Goal: Use online tool/utility: Utilize a website feature to perform a specific function

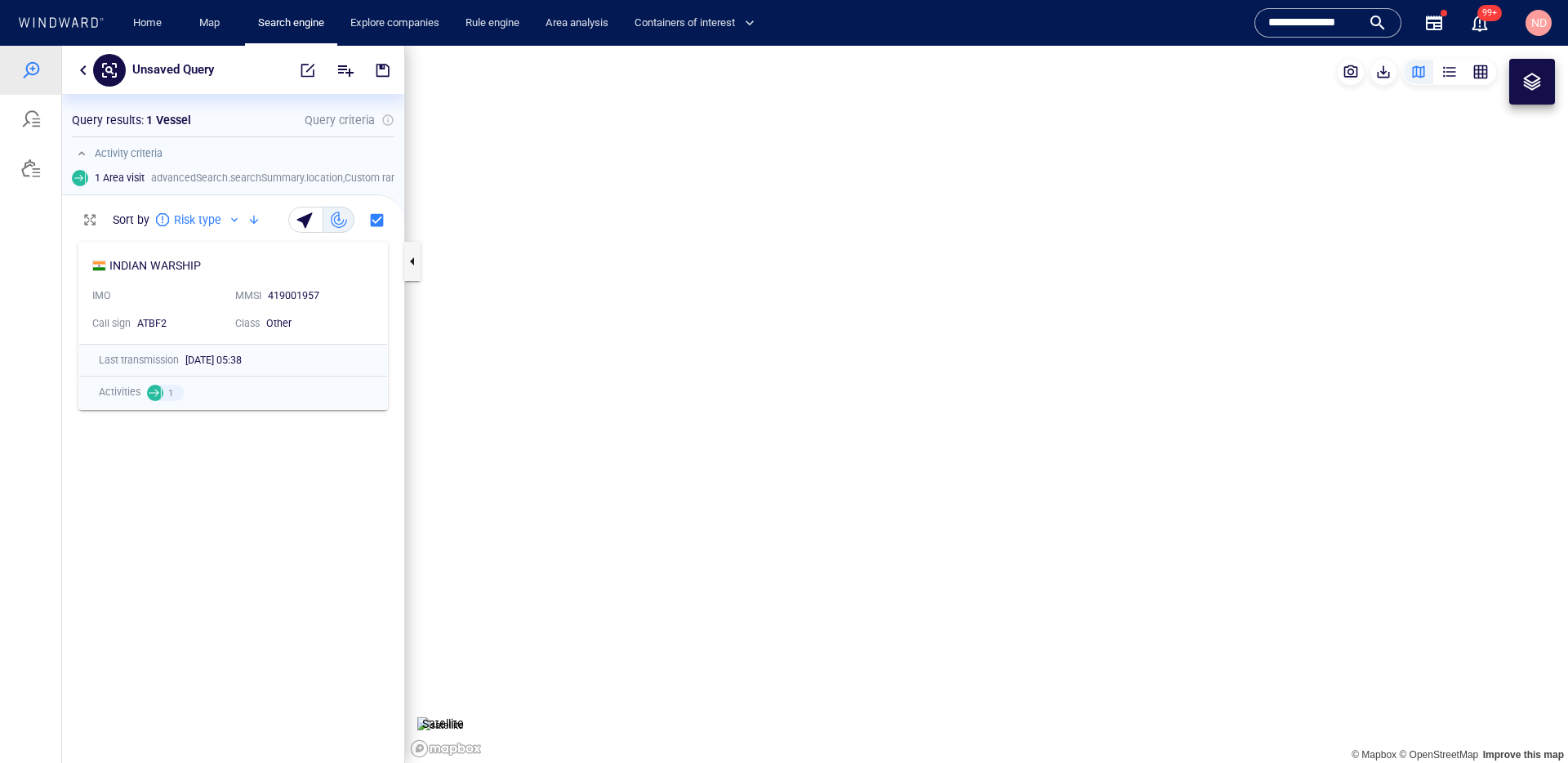
scroll to position [529, 343]
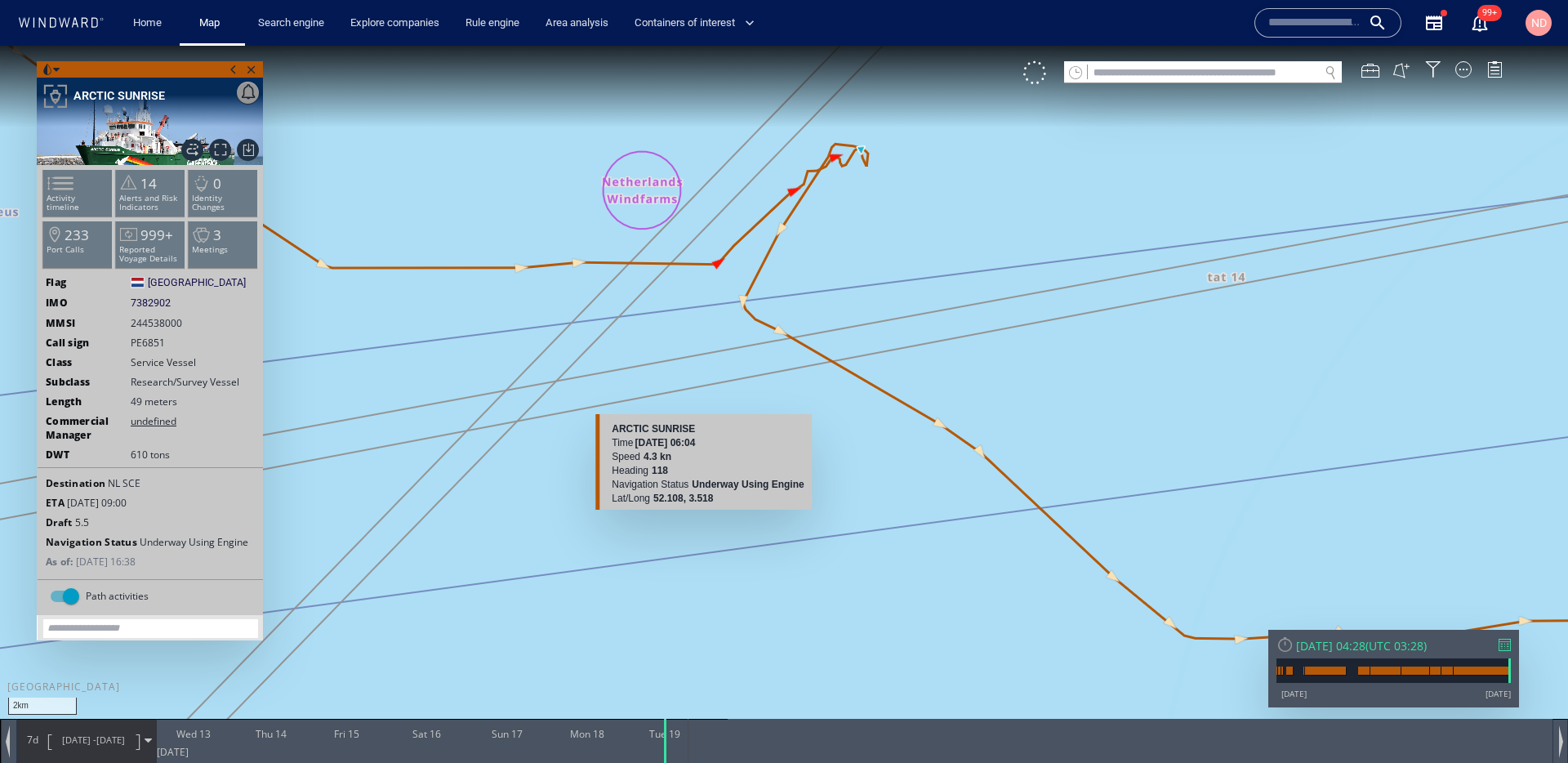
drag, startPoint x: 789, startPoint y: 321, endPoint x: 698, endPoint y: 512, distance: 211.6
click at [699, 512] on div "2km © Mapbox © OpenStreetMap Improve this map ARCTIC SUNRISE Time [DATE] 06:04 …" at bounding box center [784, 396] width 1568 height 701
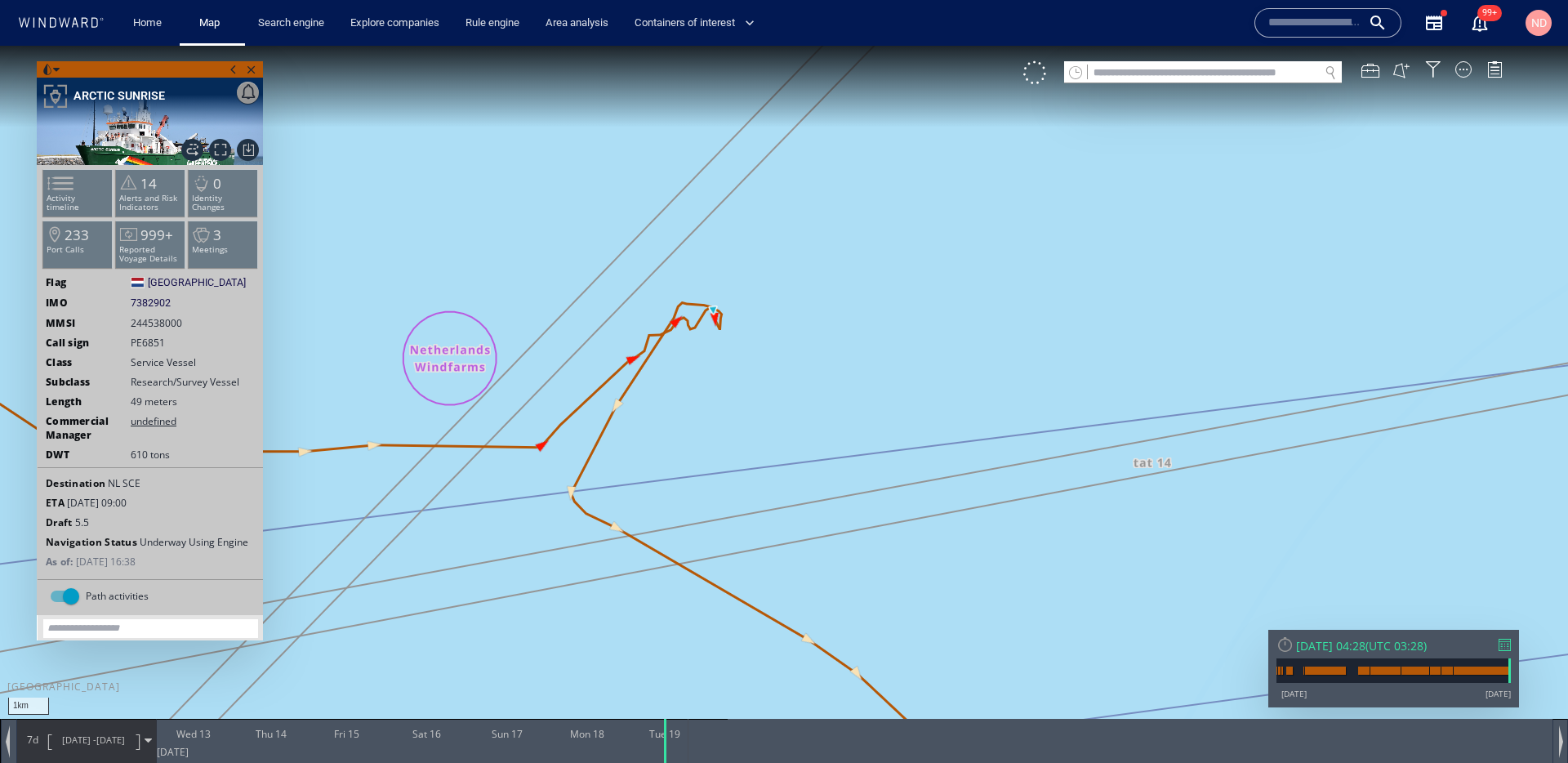
drag, startPoint x: 813, startPoint y: 454, endPoint x: 899, endPoint y: 438, distance: 87.5
click at [900, 438] on canvas "Map" at bounding box center [784, 396] width 1568 height 701
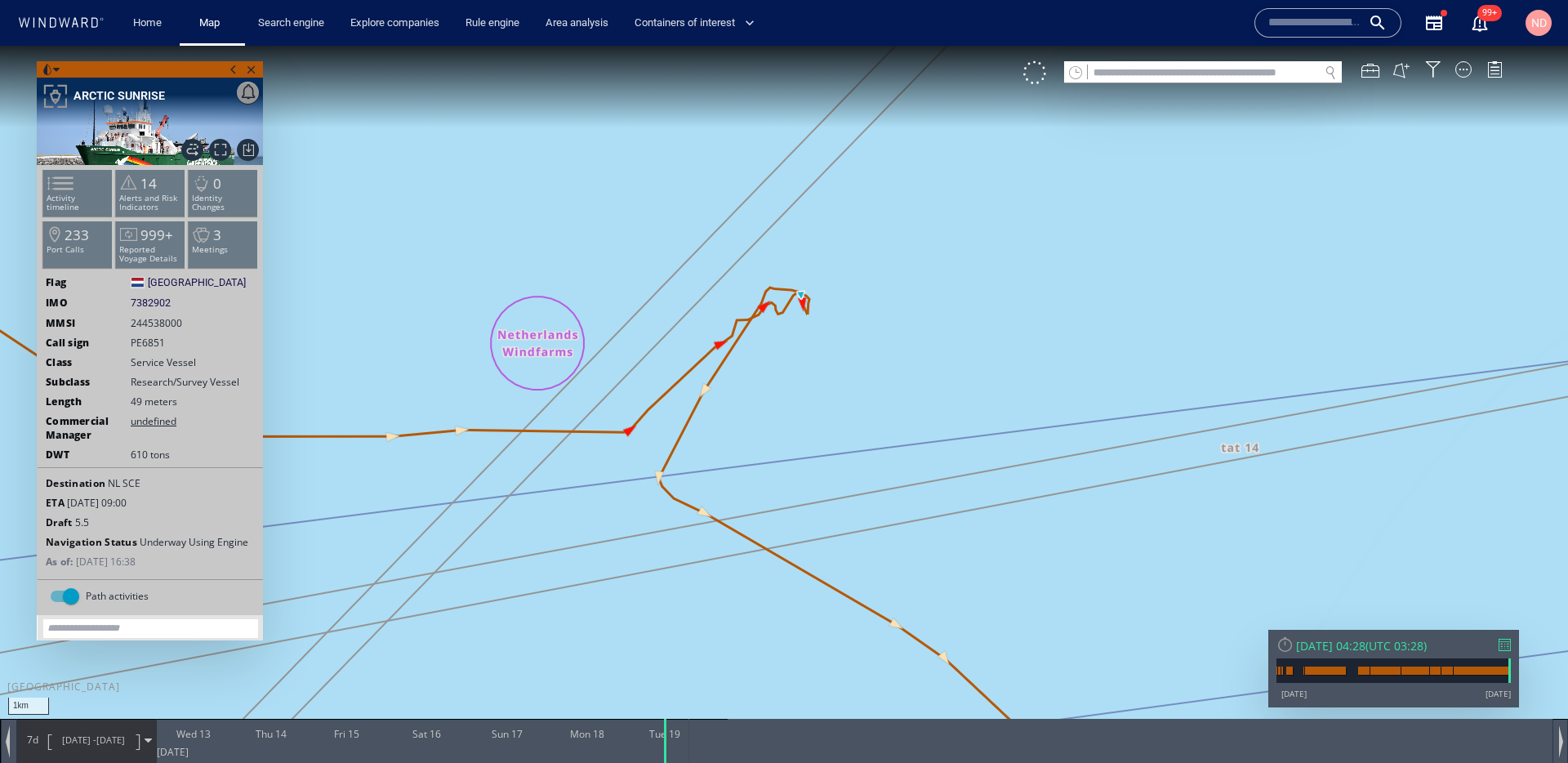
click at [629, 435] on canvas "Map" at bounding box center [784, 396] width 1568 height 701
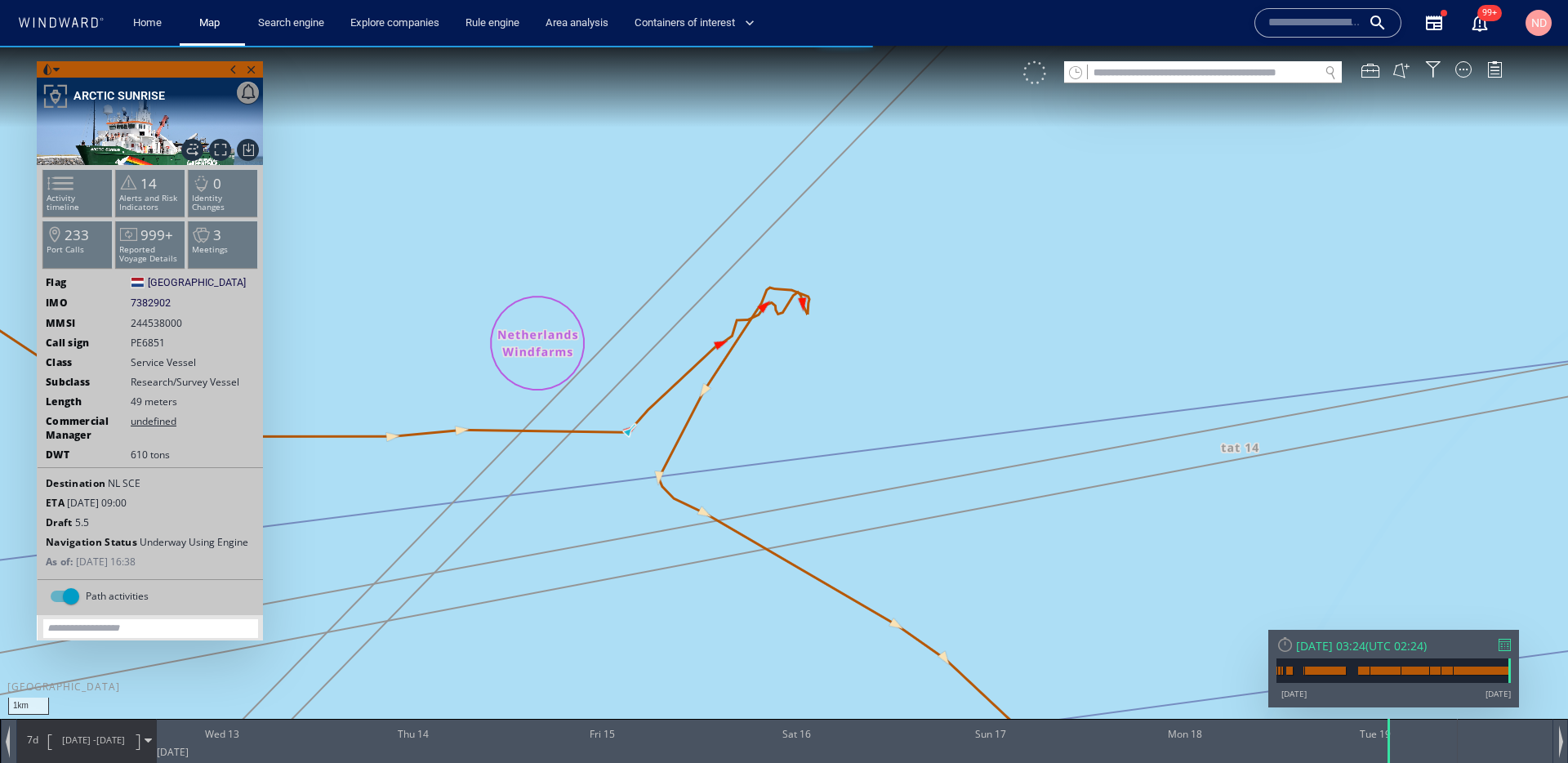
click at [1039, 81] on div at bounding box center [1034, 72] width 23 height 23
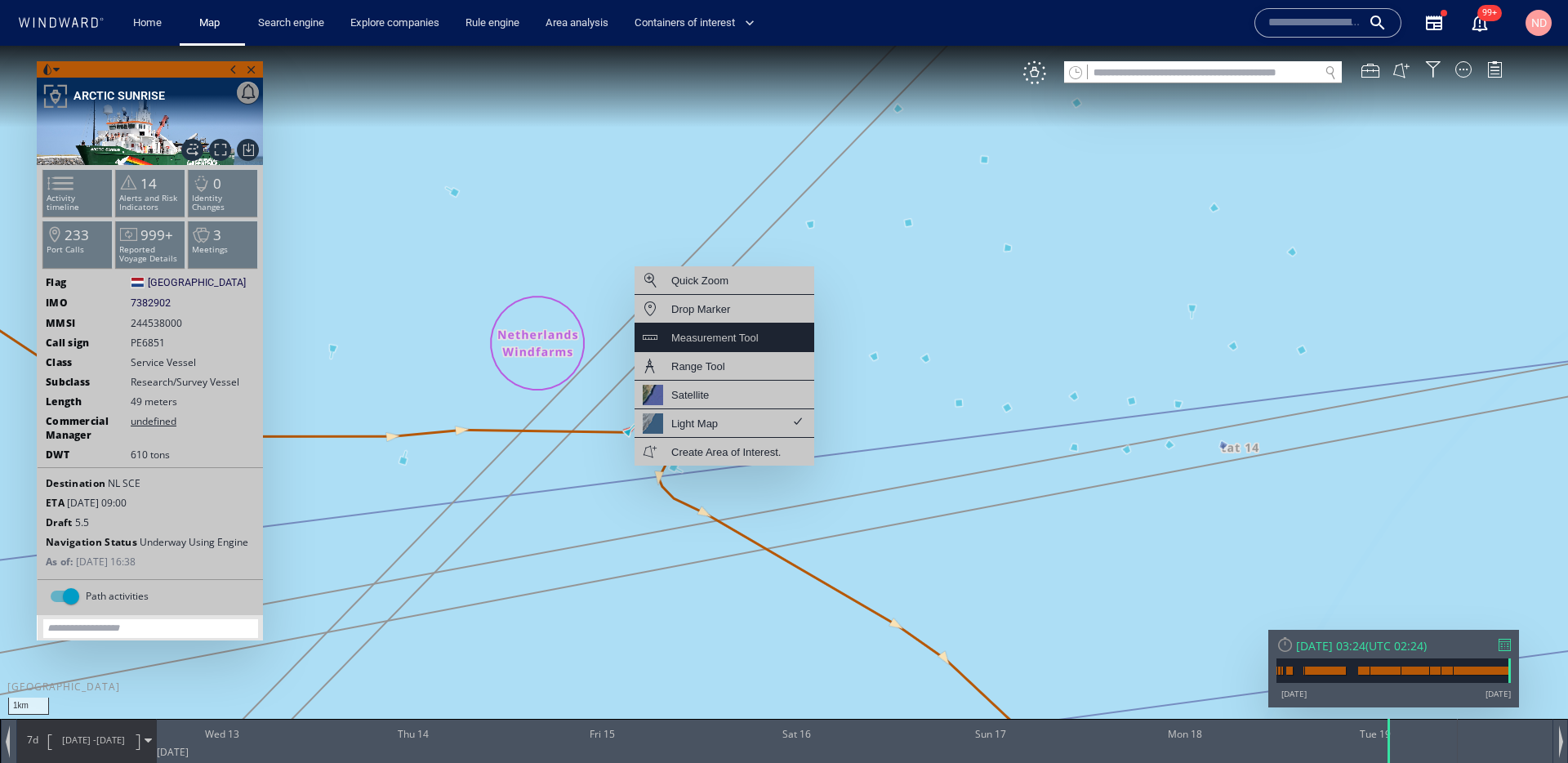
click at [723, 342] on div "Measurement Tool" at bounding box center [714, 338] width 88 height 20
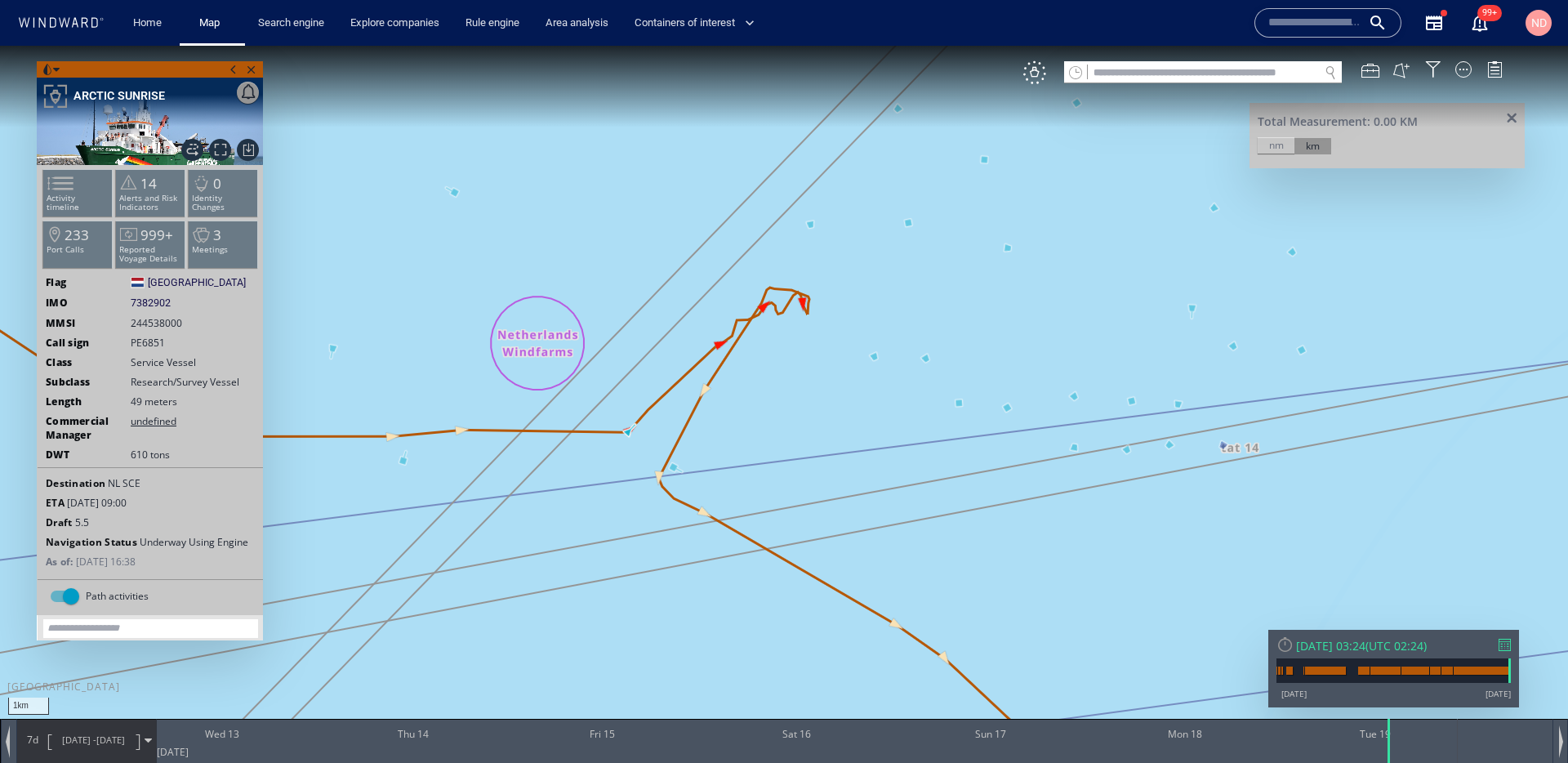
click at [628, 431] on canvas "Map" at bounding box center [784, 396] width 1568 height 701
click at [1506, 116] on span at bounding box center [1512, 118] width 20 height 13
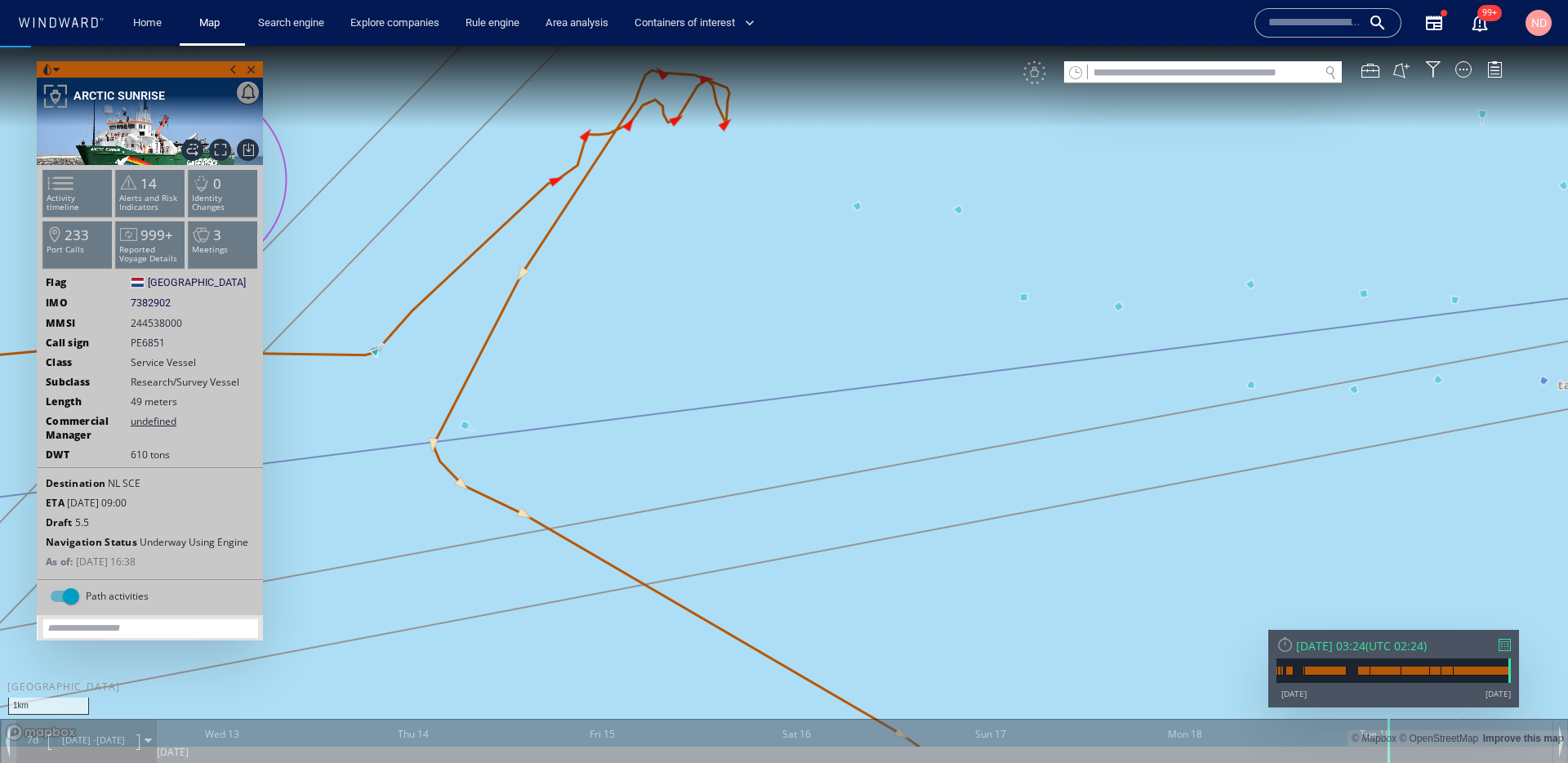
drag, startPoint x: 730, startPoint y: 442, endPoint x: 909, endPoint y: 488, distance: 184.8
click at [909, 488] on canvas "Map" at bounding box center [784, 396] width 1568 height 701
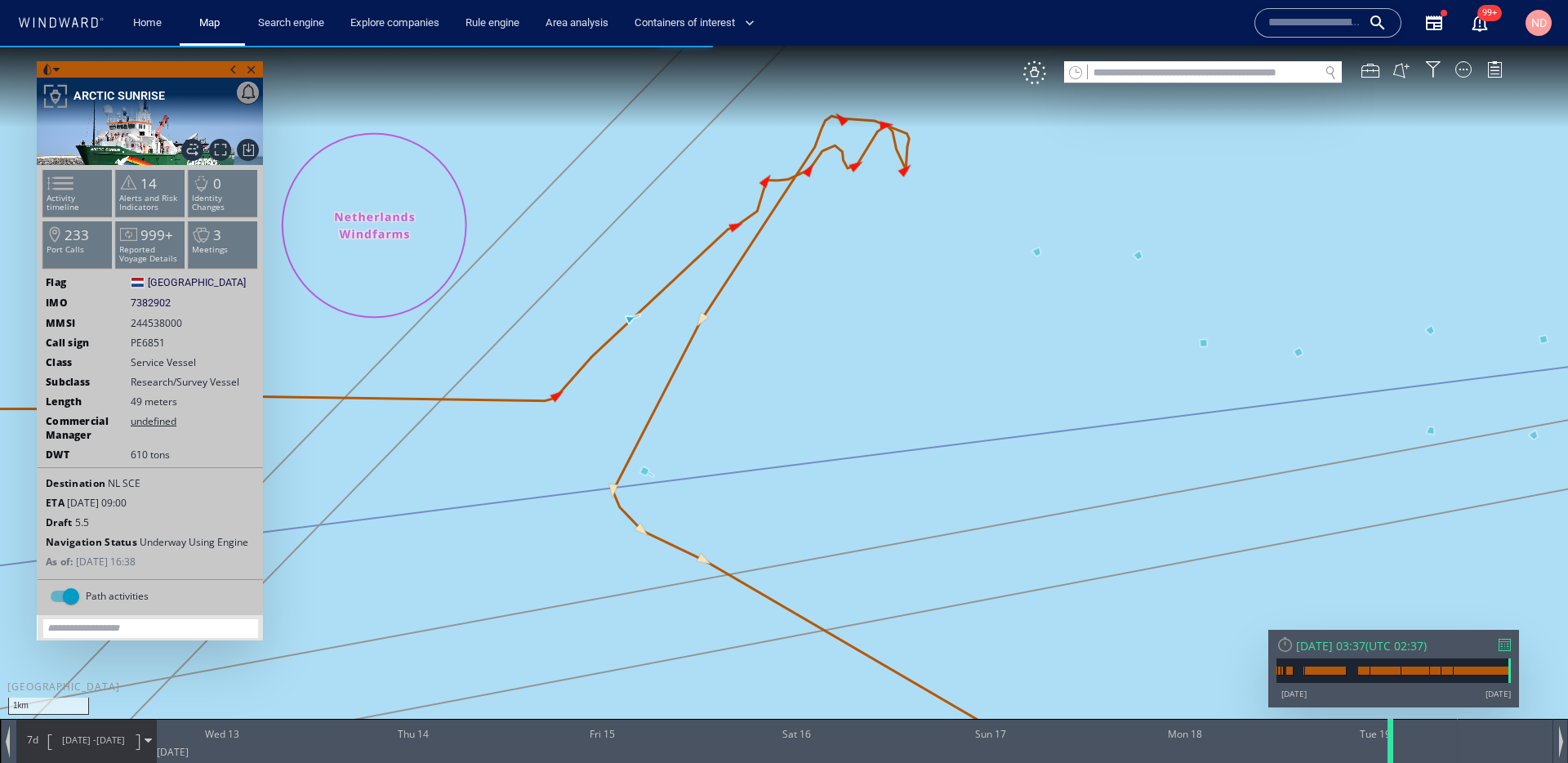
click at [1388, 734] on div at bounding box center [1394, 740] width 17 height 44
click at [1391, 735] on div at bounding box center [1396, 740] width 17 height 44
click at [1391, 735] on div at bounding box center [1398, 740] width 17 height 44
drag, startPoint x: 921, startPoint y: 346, endPoint x: 894, endPoint y: 520, distance: 176.1
click at [895, 520] on canvas "Map" at bounding box center [784, 396] width 1568 height 701
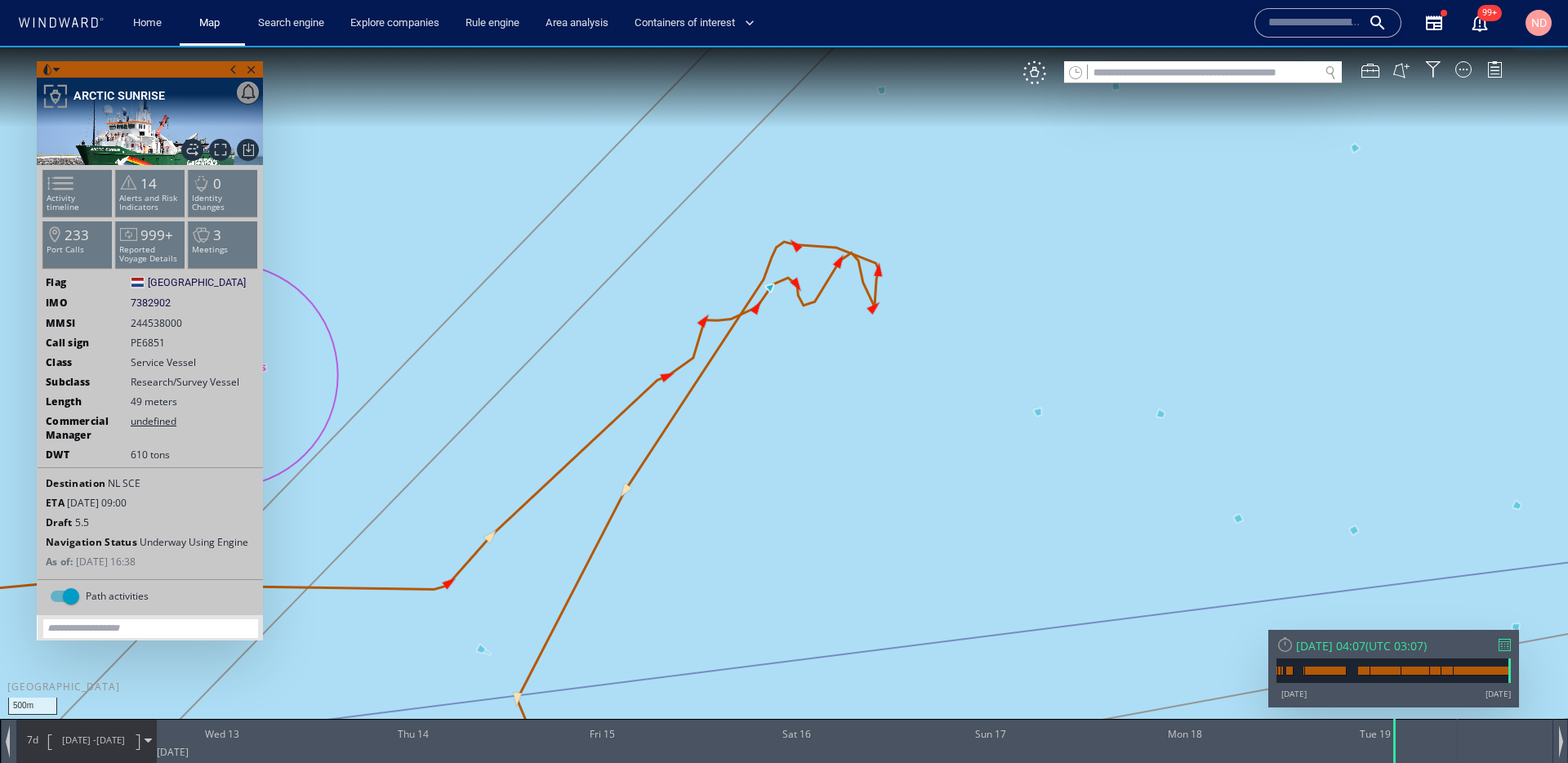
drag, startPoint x: 887, startPoint y: 435, endPoint x: 879, endPoint y: 525, distance: 90.4
click at [879, 525] on canvas "Map" at bounding box center [784, 396] width 1568 height 701
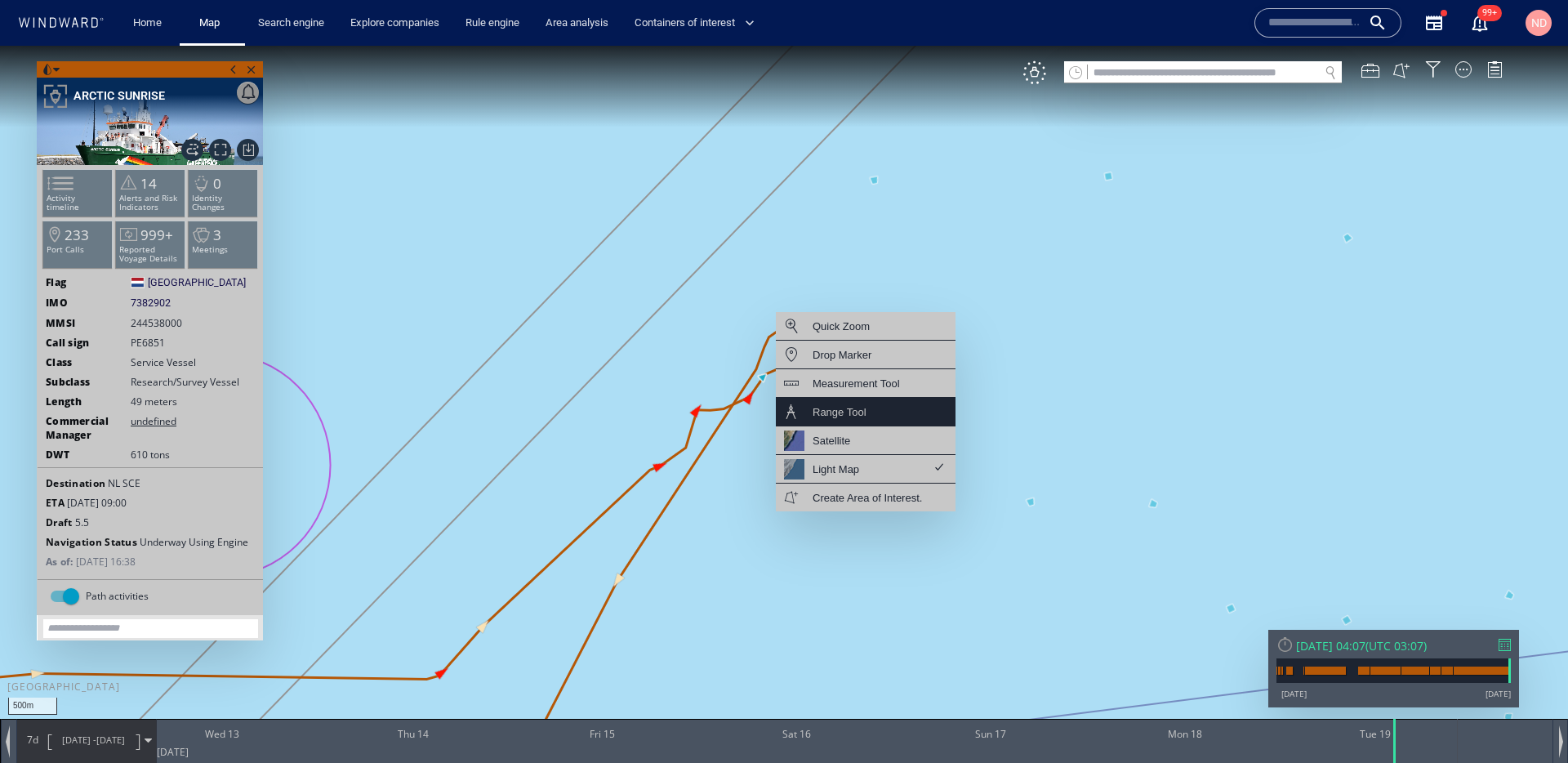
click at [878, 412] on div "Range Tool" at bounding box center [866, 412] width 180 height 28
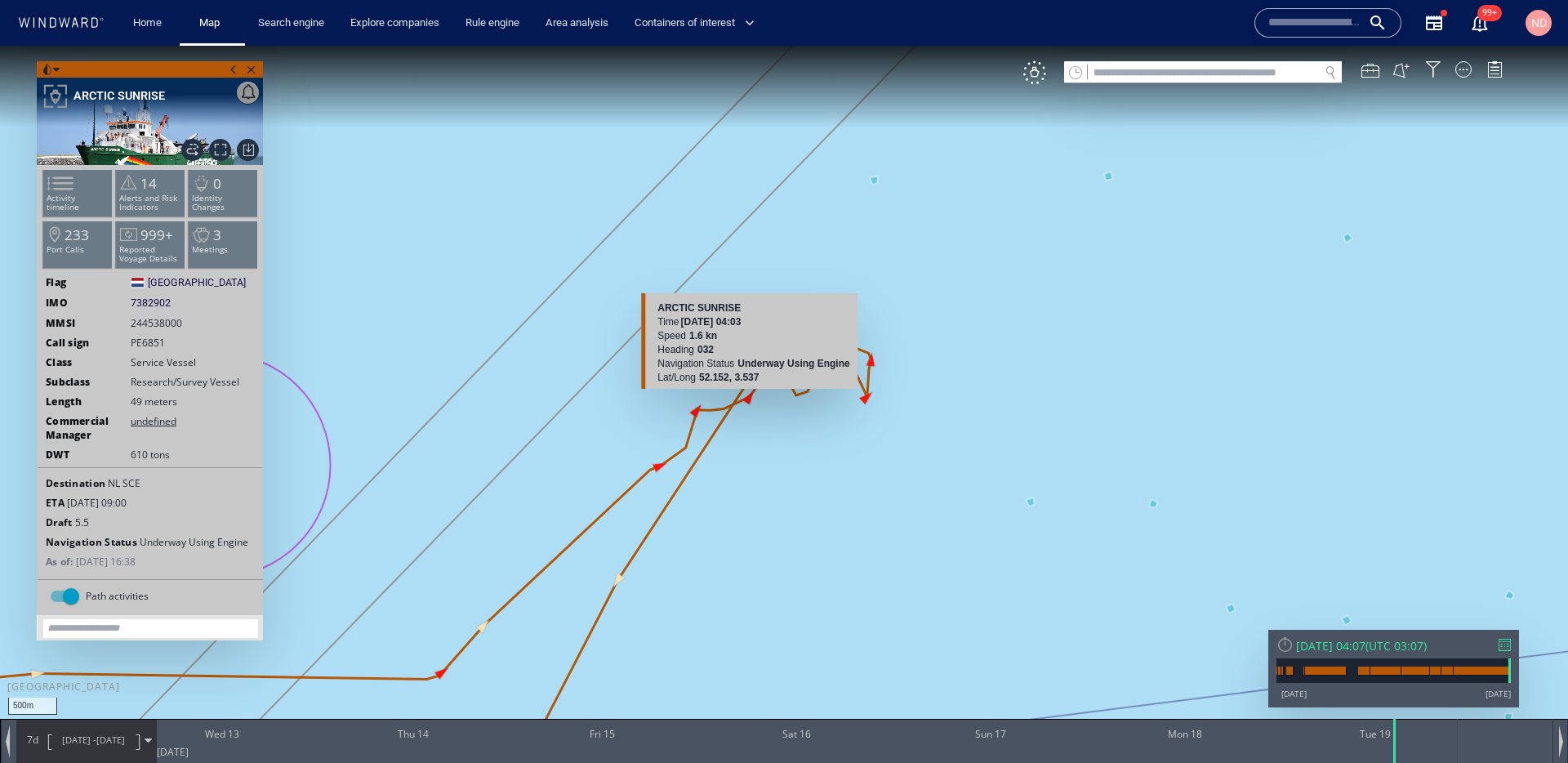
click at [766, 384] on div "500m © Mapbox © OpenStreetMap Improve this map [GEOGRAPHIC_DATA] ARCTIC SUNRISE…" at bounding box center [784, 396] width 1568 height 701
click at [766, 379] on div "500m © Mapbox © OpenStreetMap Improve this map [GEOGRAPHIC_DATA] ARCTIC SUNRISE…" at bounding box center [784, 396] width 1568 height 701
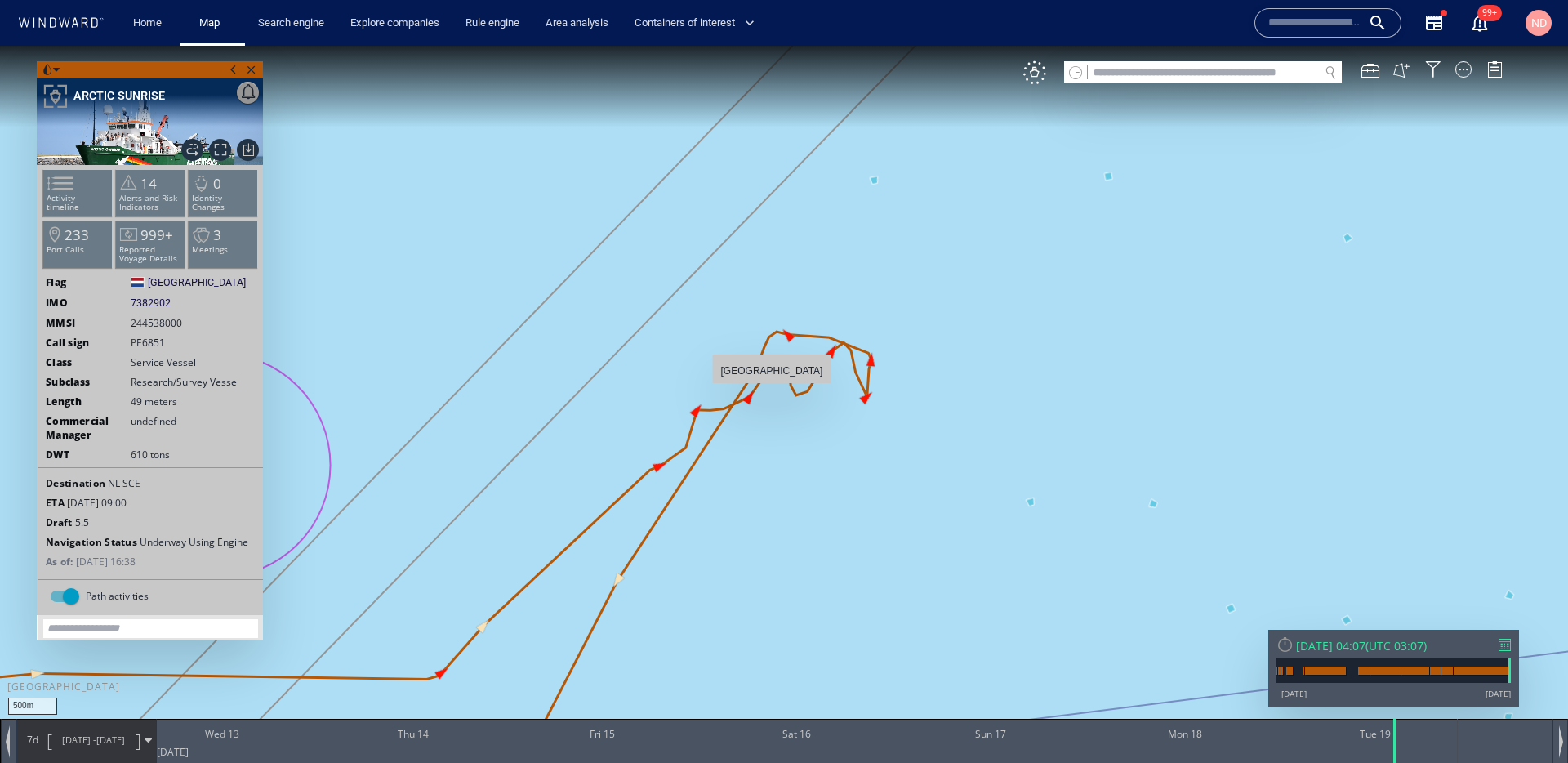
click at [772, 391] on canvas "Map" at bounding box center [784, 396] width 1568 height 701
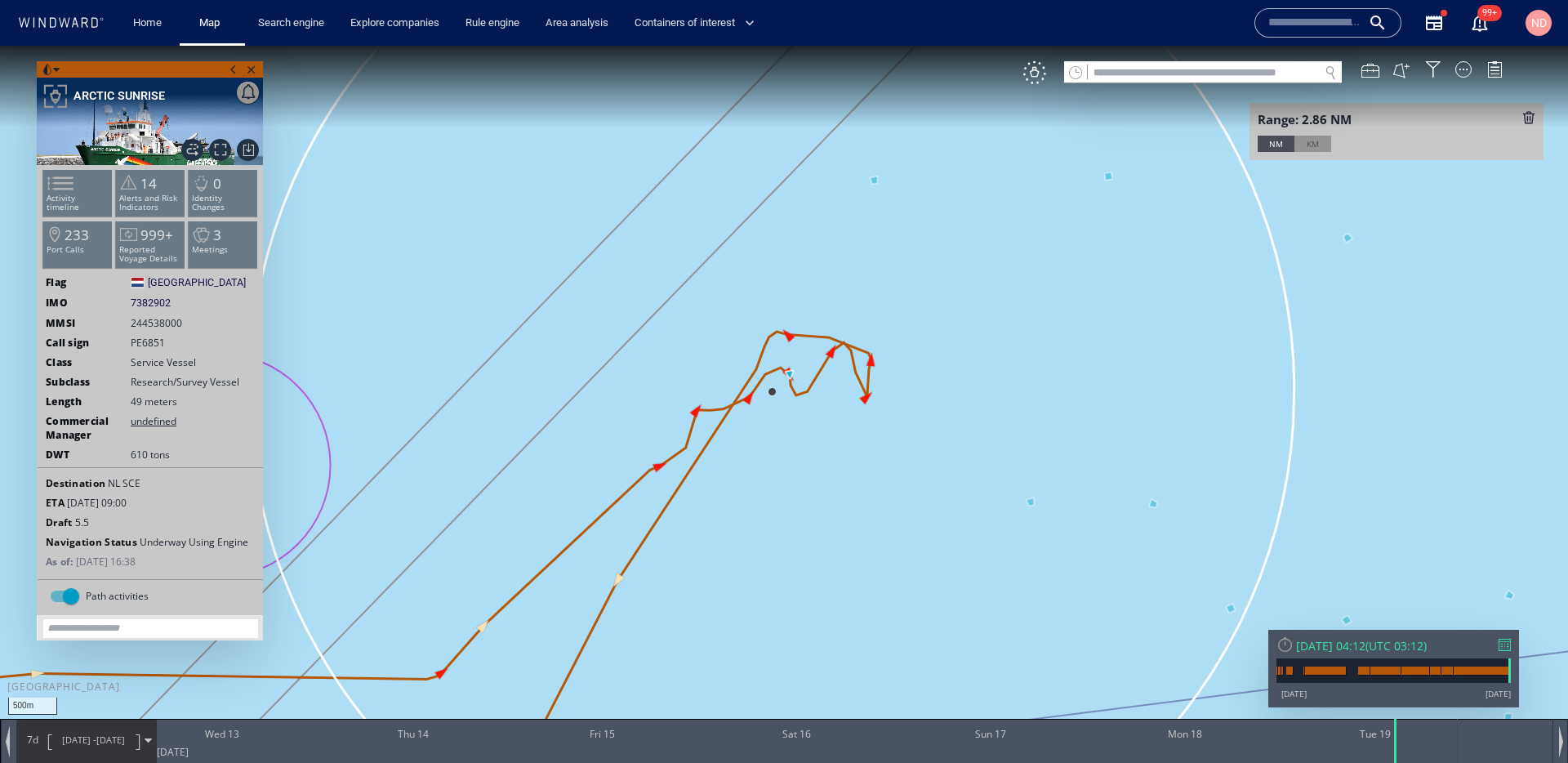
click at [1309, 142] on div "KM" at bounding box center [1313, 144] width 37 height 17
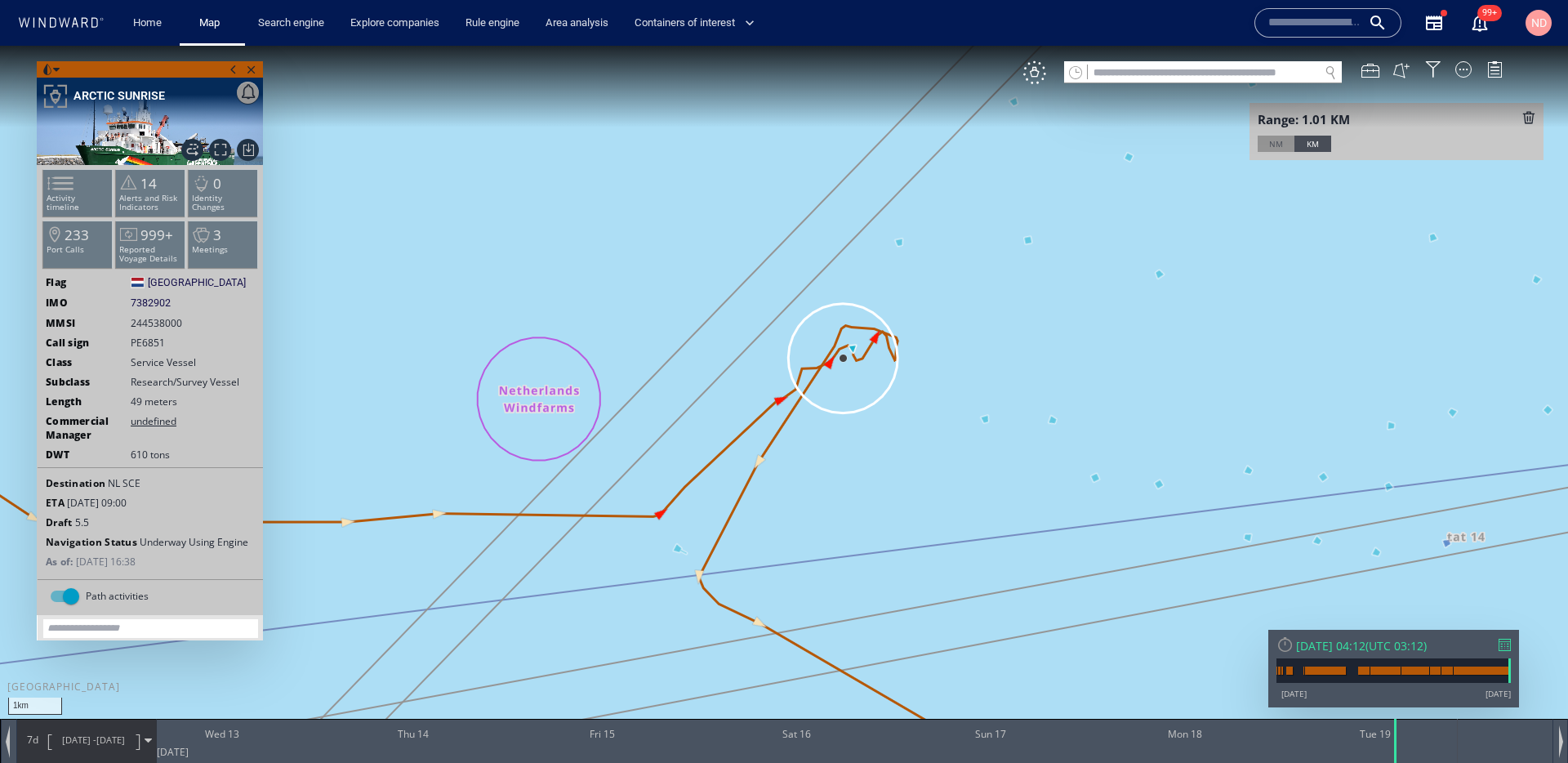
click at [897, 369] on canvas "Map" at bounding box center [784, 396] width 1568 height 701
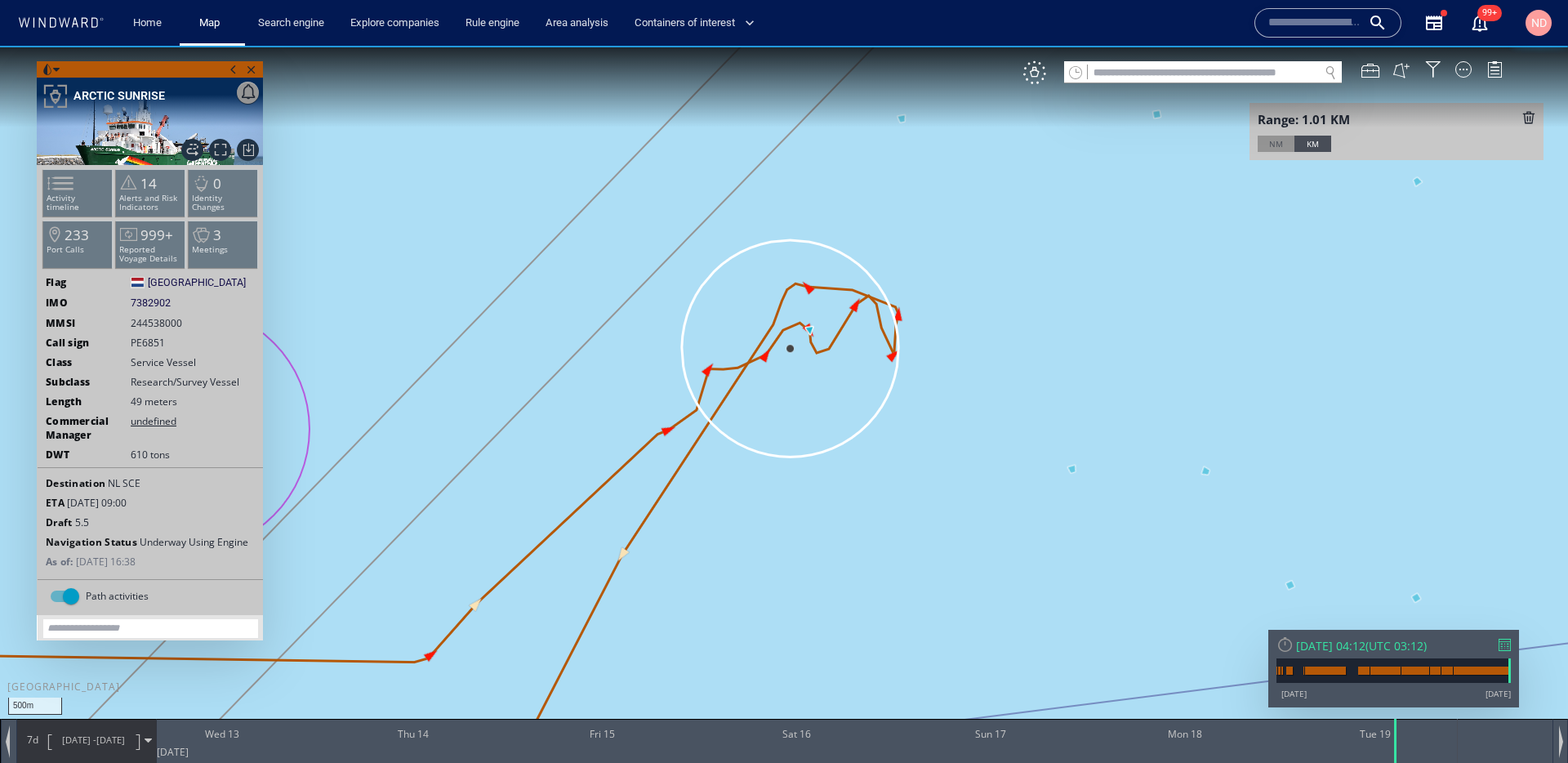
drag, startPoint x: 948, startPoint y: 395, endPoint x: 945, endPoint y: 456, distance: 61.1
click at [945, 456] on canvas "Map" at bounding box center [784, 396] width 1568 height 701
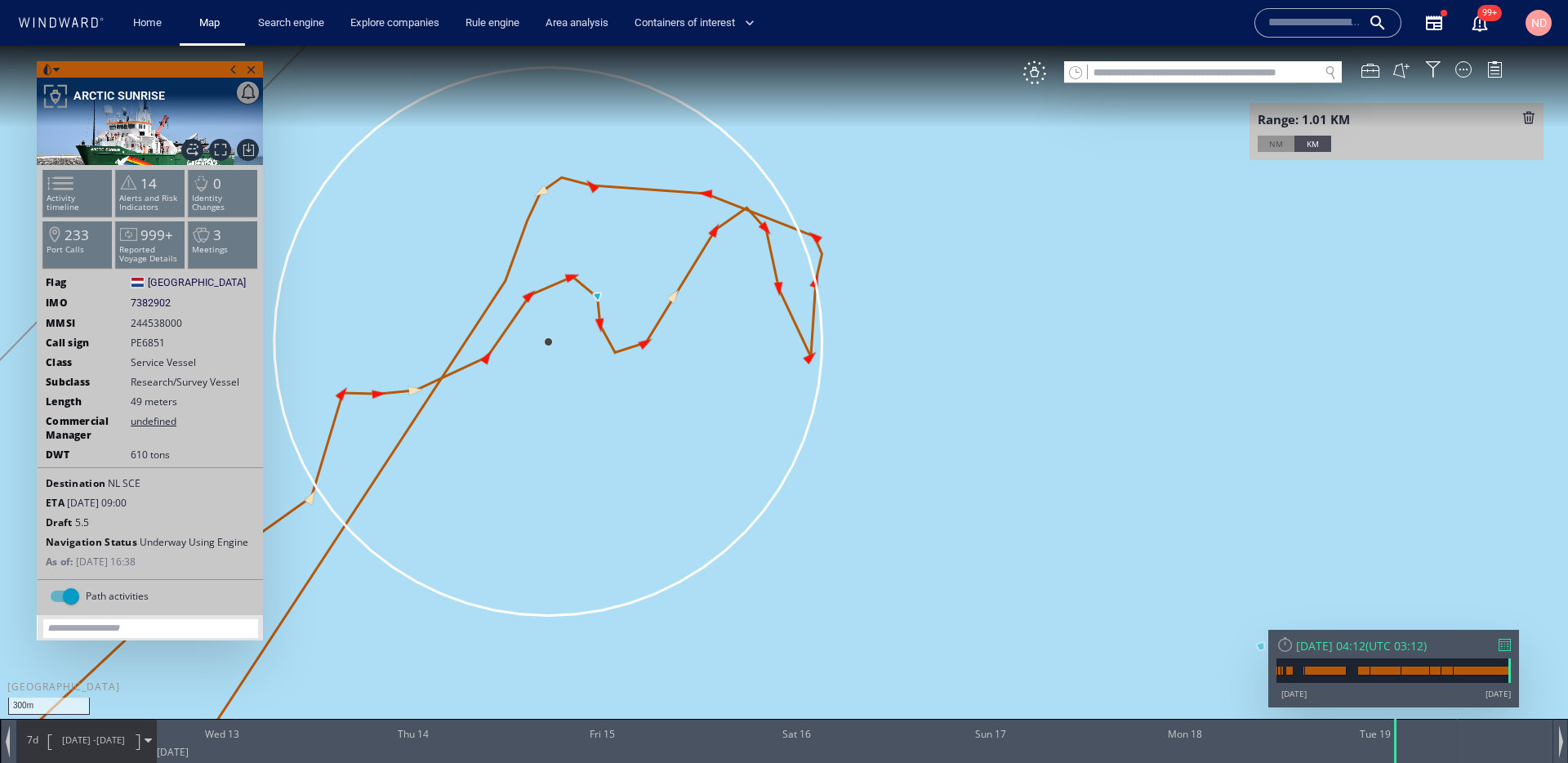
drag, startPoint x: 874, startPoint y: 466, endPoint x: 1021, endPoint y: 461, distance: 147.1
click at [1023, 461] on canvas "Map" at bounding box center [784, 396] width 1568 height 701
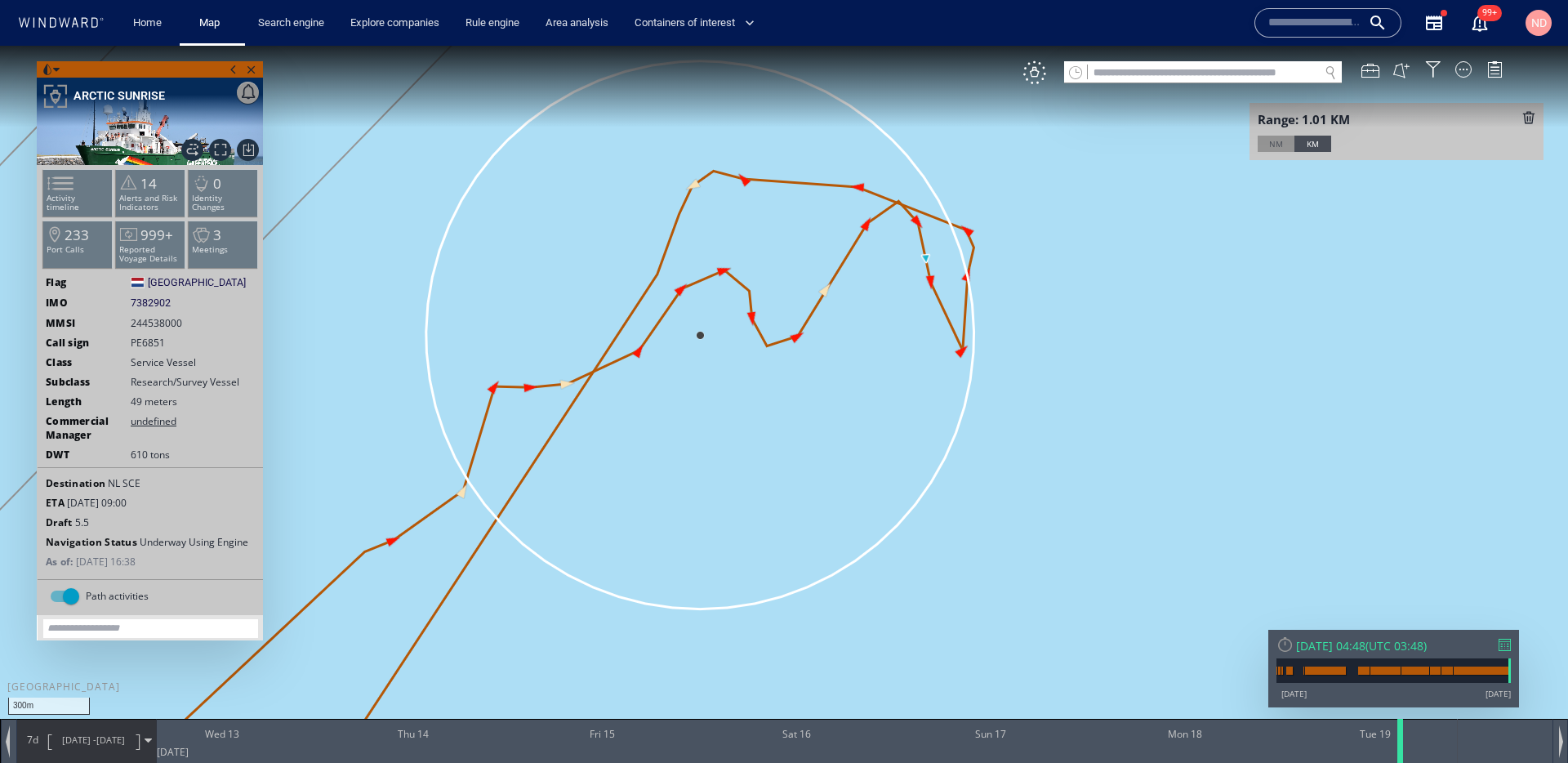
click at [1408, 736] on div at bounding box center [1404, 740] width 17 height 44
drag, startPoint x: 1177, startPoint y: 478, endPoint x: 955, endPoint y: 555, distance: 235.0
click at [956, 555] on canvas "Map" at bounding box center [784, 396] width 1568 height 701
